Goal: Navigation & Orientation: Go to known website

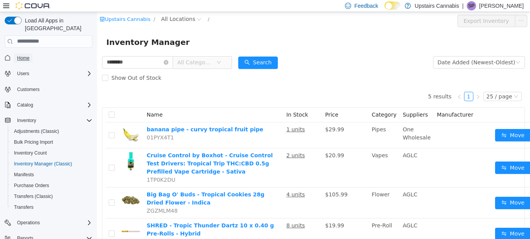
click at [27, 55] on span "Home" at bounding box center [23, 58] width 12 height 6
